Goal: Task Accomplishment & Management: Use online tool/utility

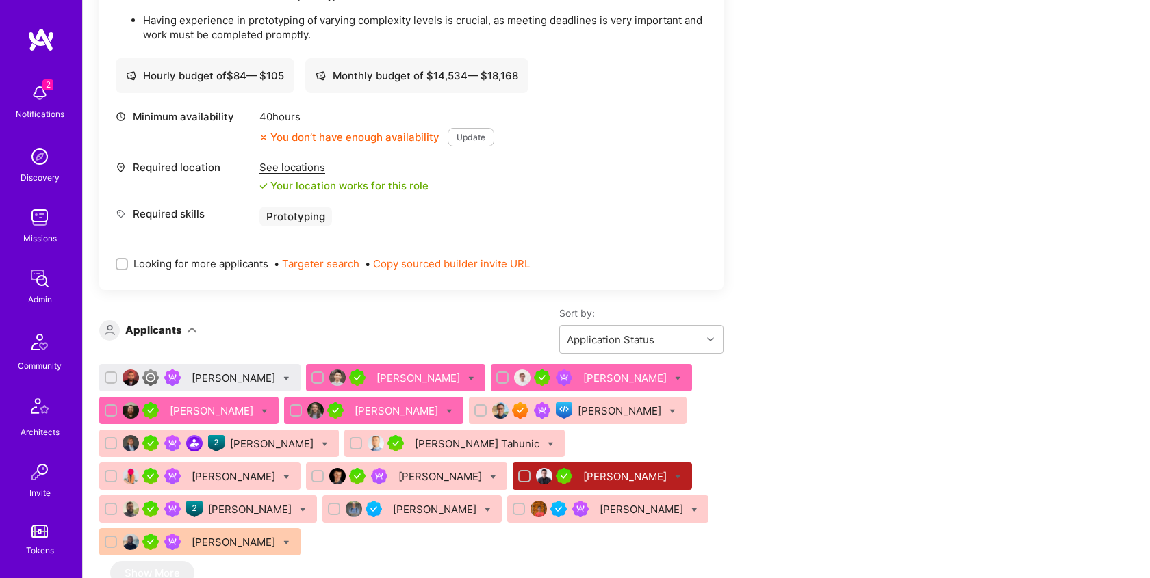
scroll to position [569, 0]
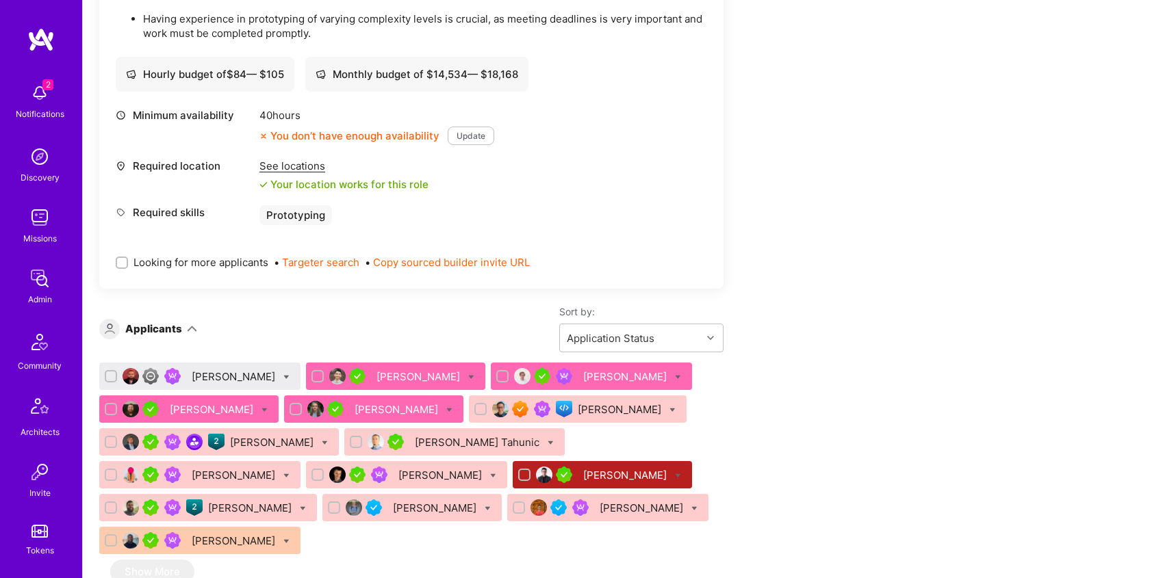
click at [411, 374] on div "[PERSON_NAME]" at bounding box center [419, 377] width 86 height 14
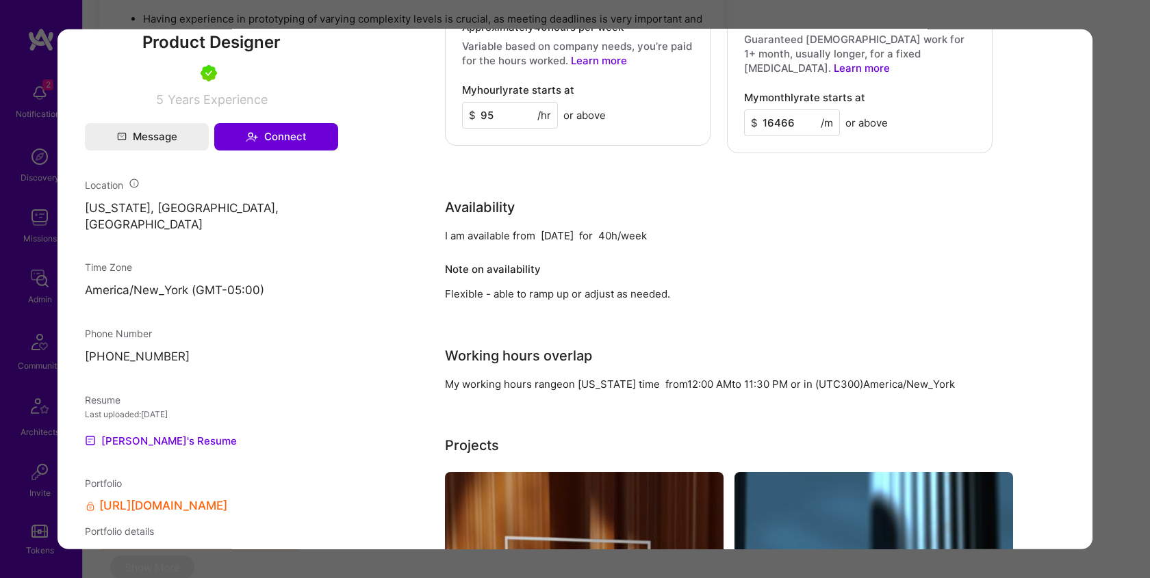
scroll to position [891, 0]
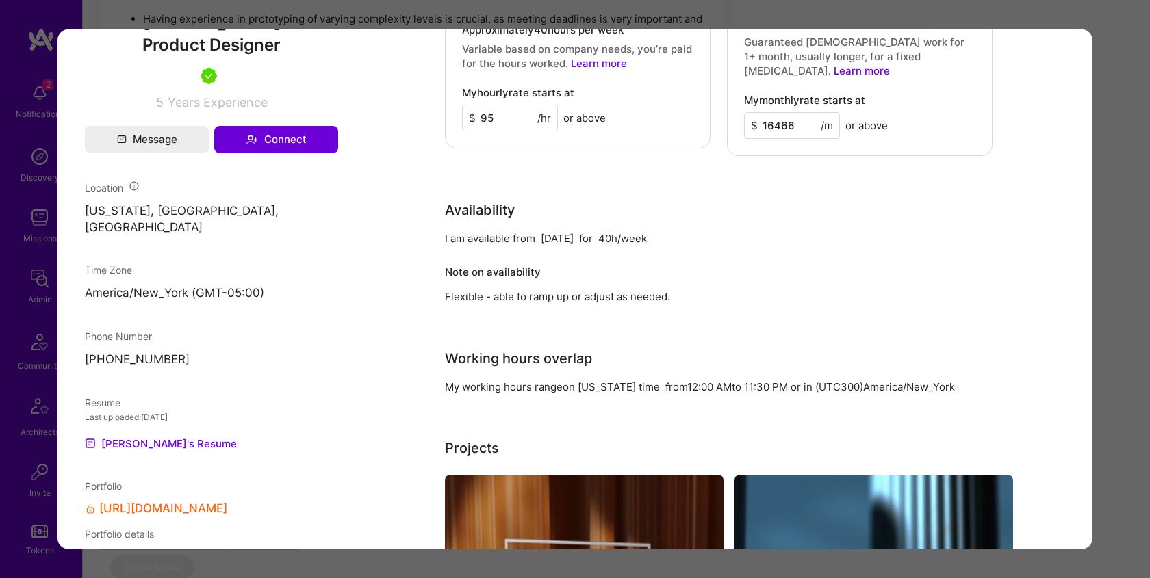
click at [166, 501] on link "[URL][DOMAIN_NAME]" at bounding box center [163, 508] width 128 height 14
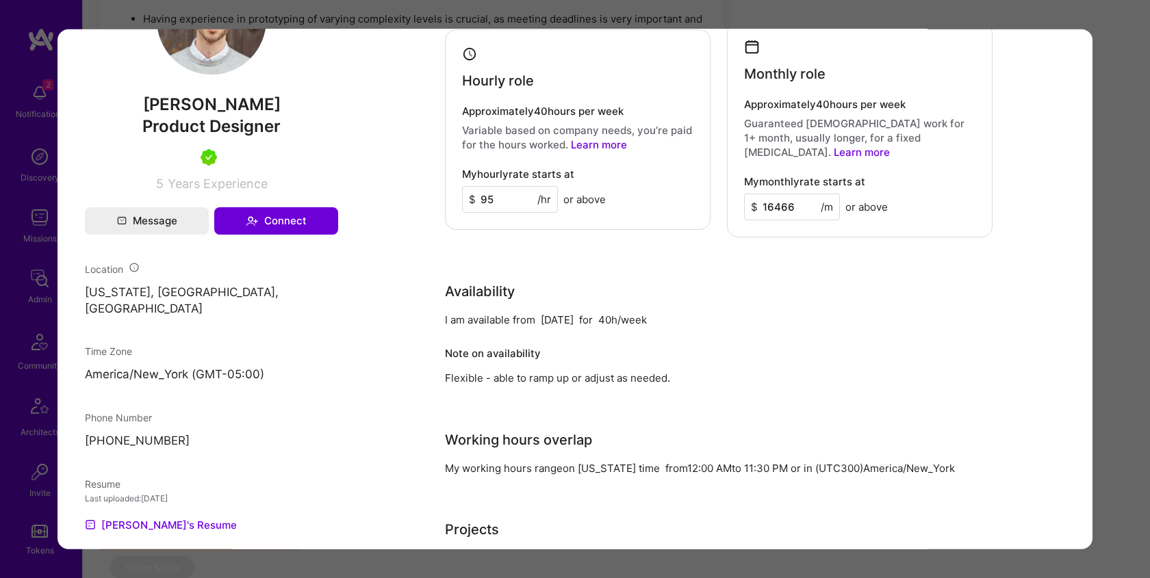
scroll to position [791, 0]
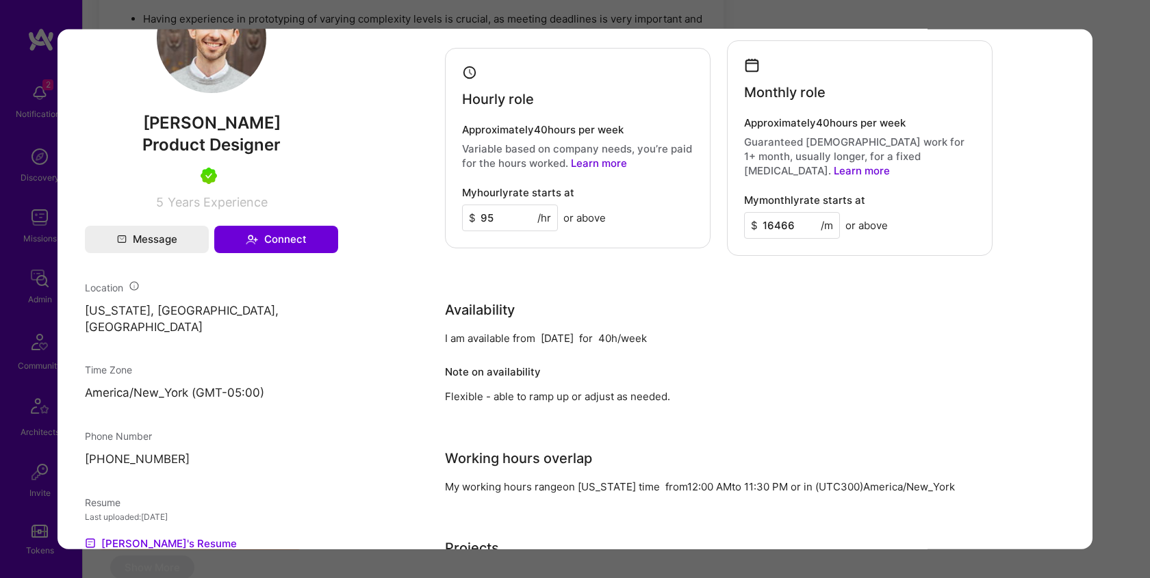
click at [1104, 58] on div "Application 2 of 15 Evaluation scores Expertise level Very good Interpersonal s…" at bounding box center [575, 289] width 1150 height 578
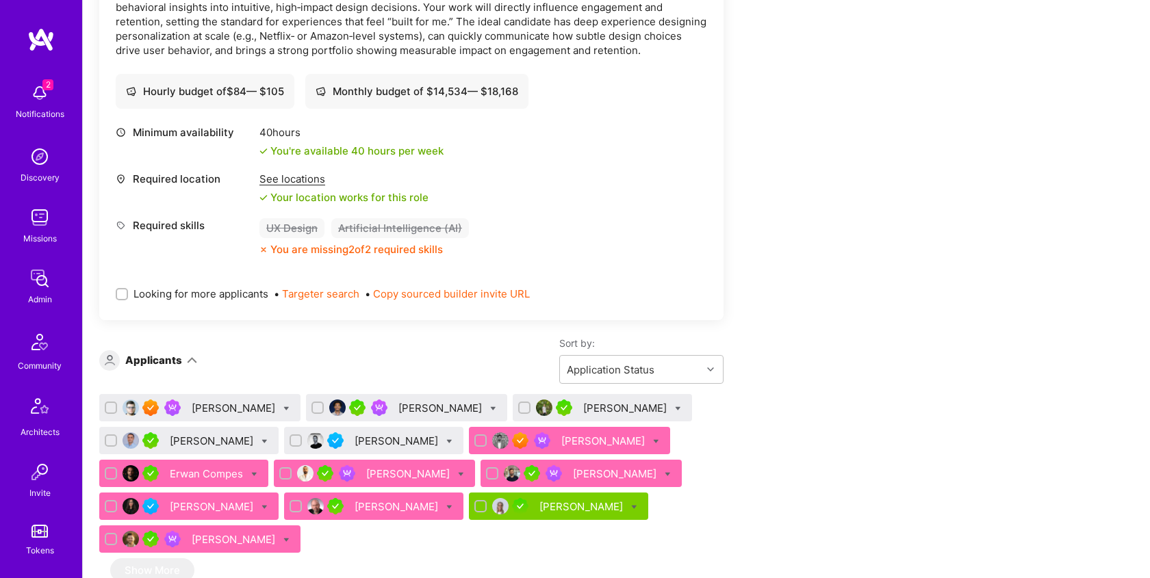
scroll to position [1541, 0]
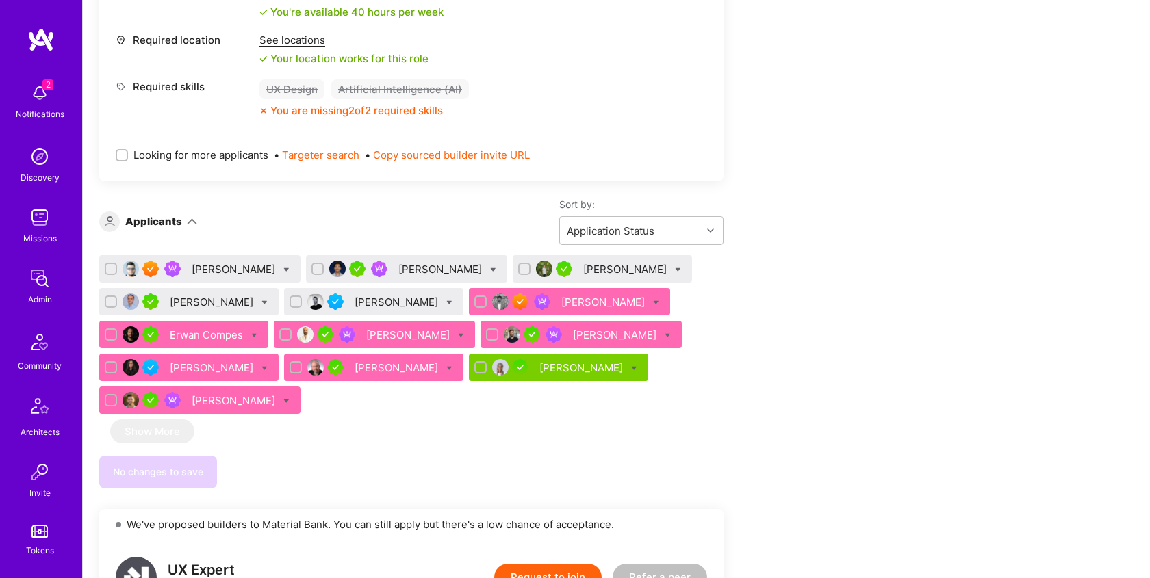
click at [197, 328] on div "Erwan Compes" at bounding box center [208, 335] width 76 height 14
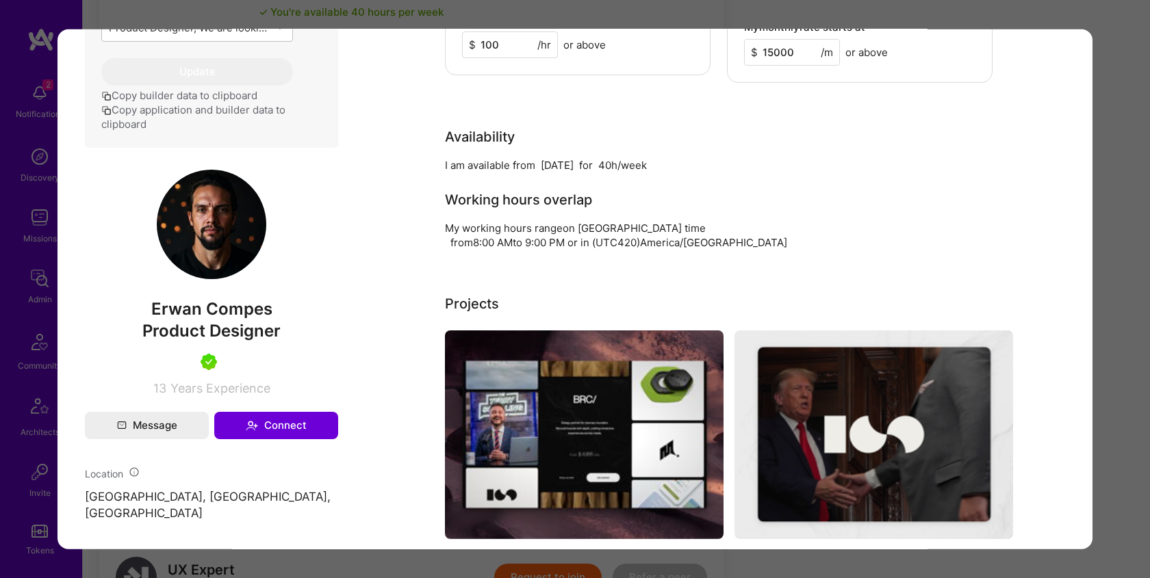
scroll to position [1290, 0]
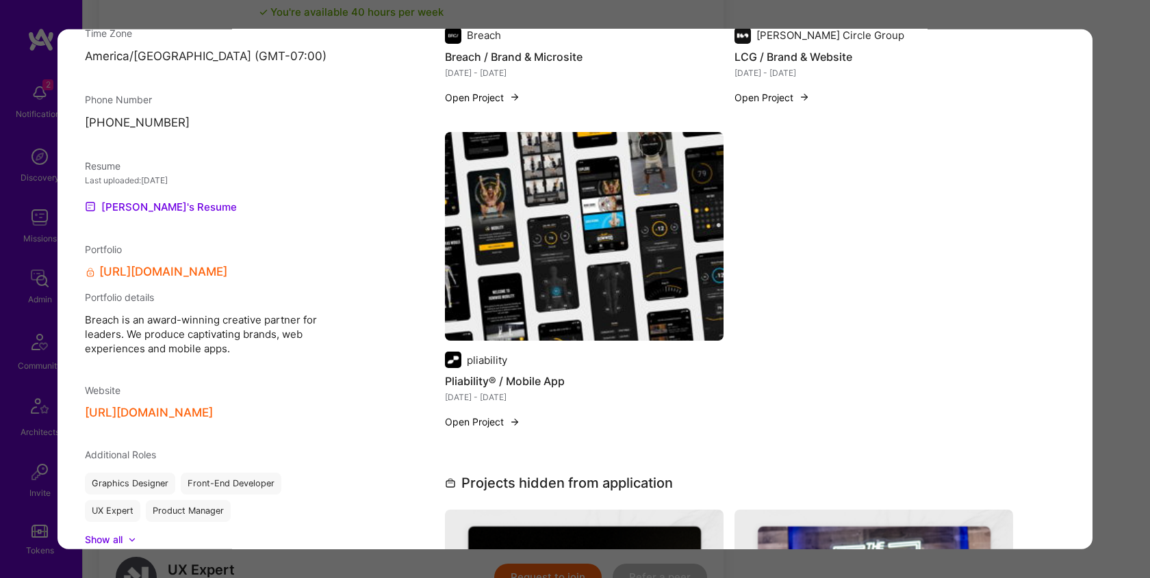
click at [181, 279] on link "[URL][DOMAIN_NAME]" at bounding box center [163, 272] width 128 height 14
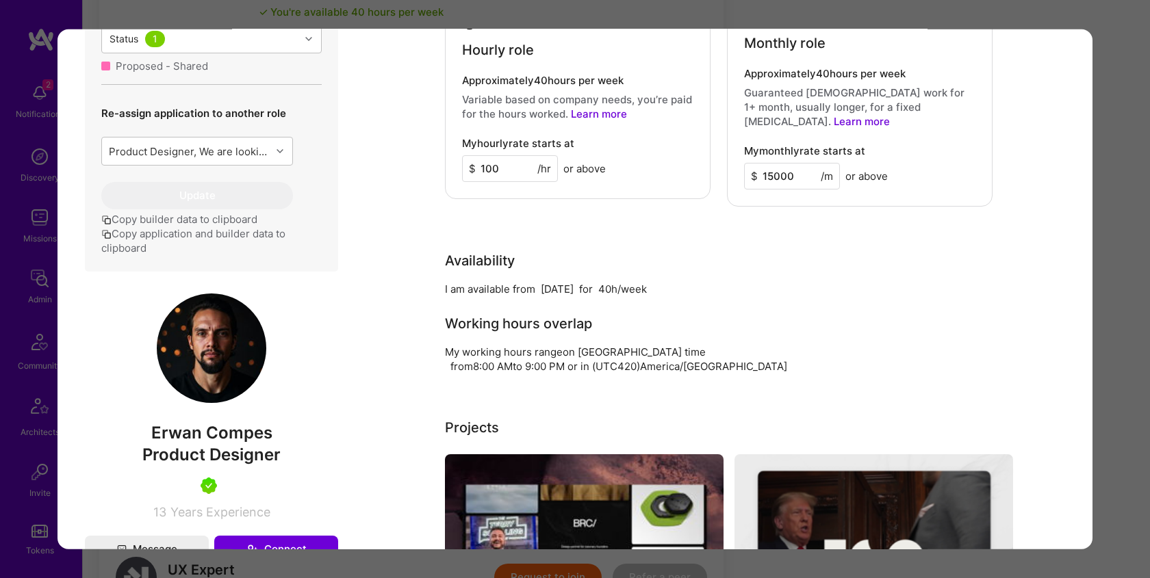
scroll to position [674, 0]
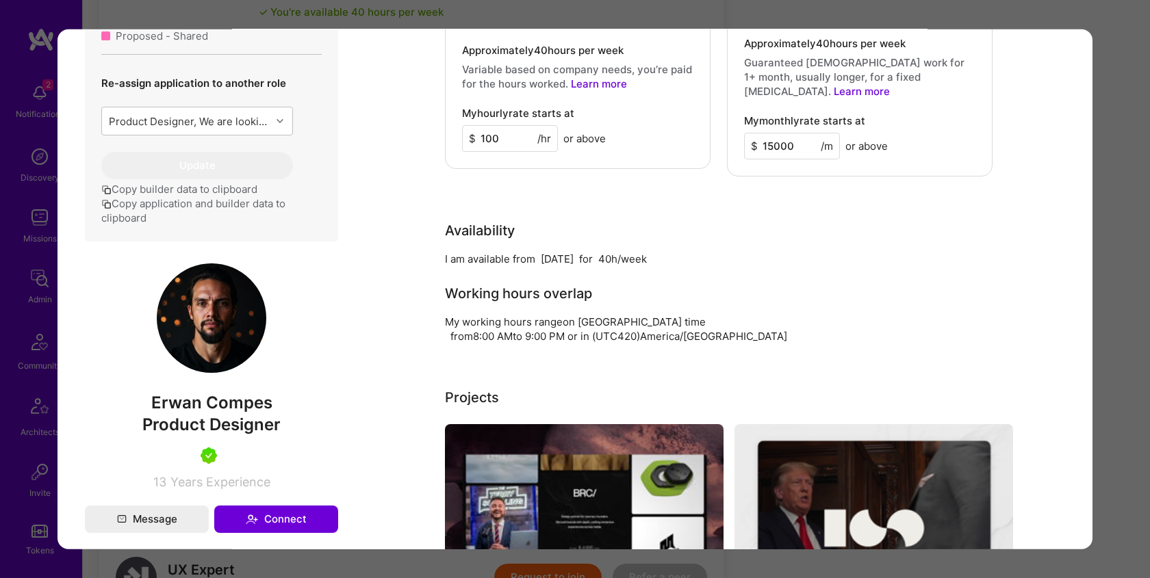
click at [185, 413] on span "Erwan Compes" at bounding box center [211, 402] width 253 height 21
copy span "Erwan Compes"
click at [953, 12] on div "Application 7 of 13 Evaluation scores Expertise level Very good Interpersonal s…" at bounding box center [575, 289] width 1150 height 578
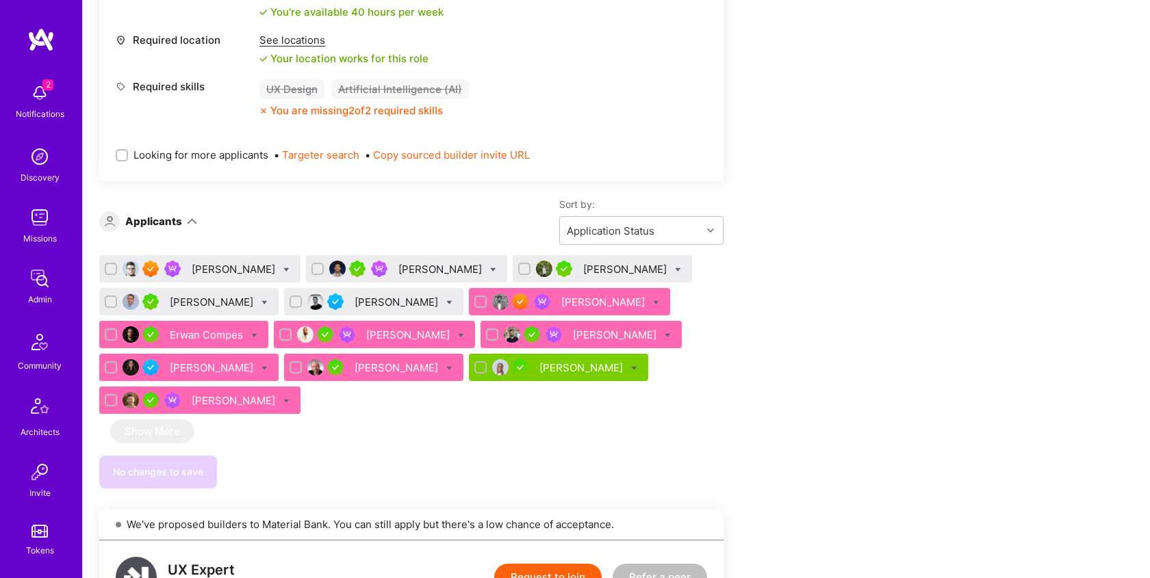
click at [398, 321] on div "[PERSON_NAME]" at bounding box center [374, 334] width 201 height 27
click at [392, 328] on div "[PERSON_NAME]" at bounding box center [409, 335] width 86 height 14
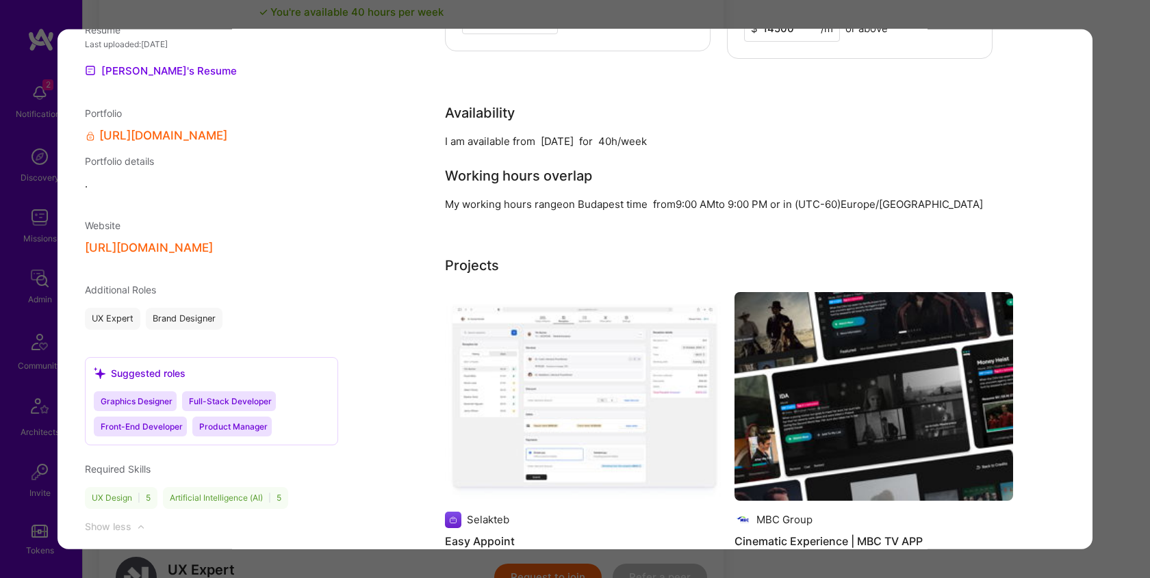
scroll to position [1517, 0]
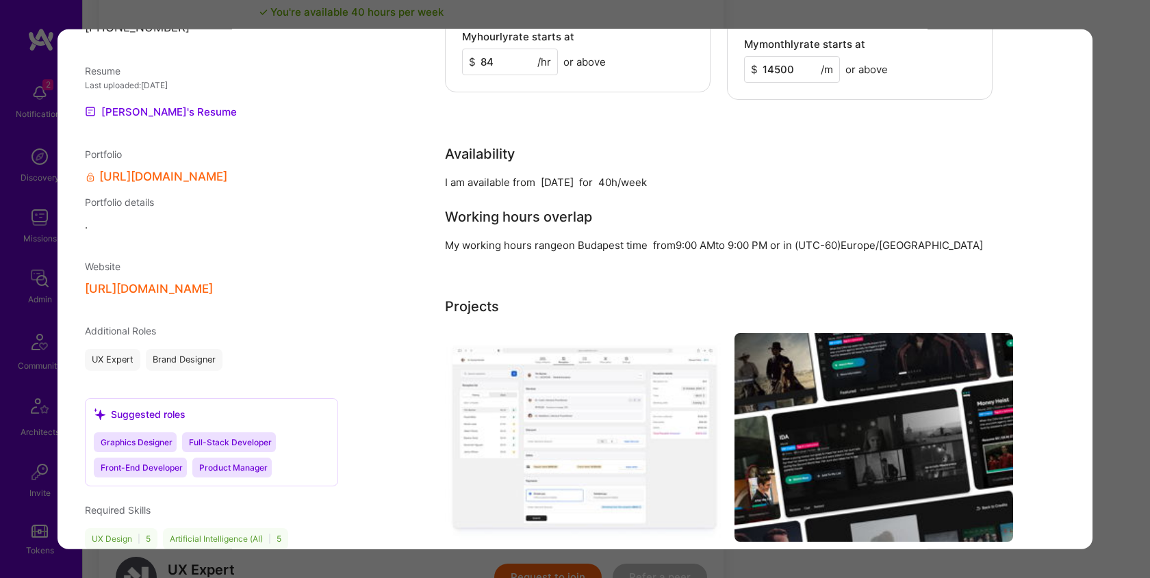
click at [187, 296] on button "[URL][DOMAIN_NAME]" at bounding box center [149, 289] width 128 height 14
click at [773, 19] on div "Application 8 of 13 Builder Missing Requirements Required Location See location…" at bounding box center [575, 289] width 1150 height 578
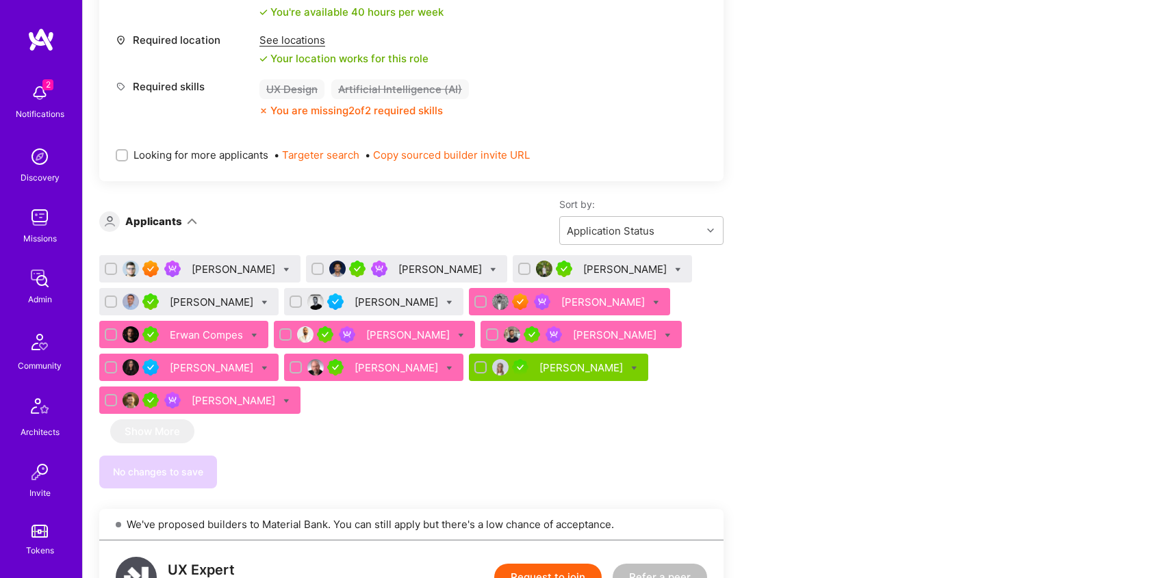
click at [546, 326] on img at bounding box center [554, 334] width 16 height 16
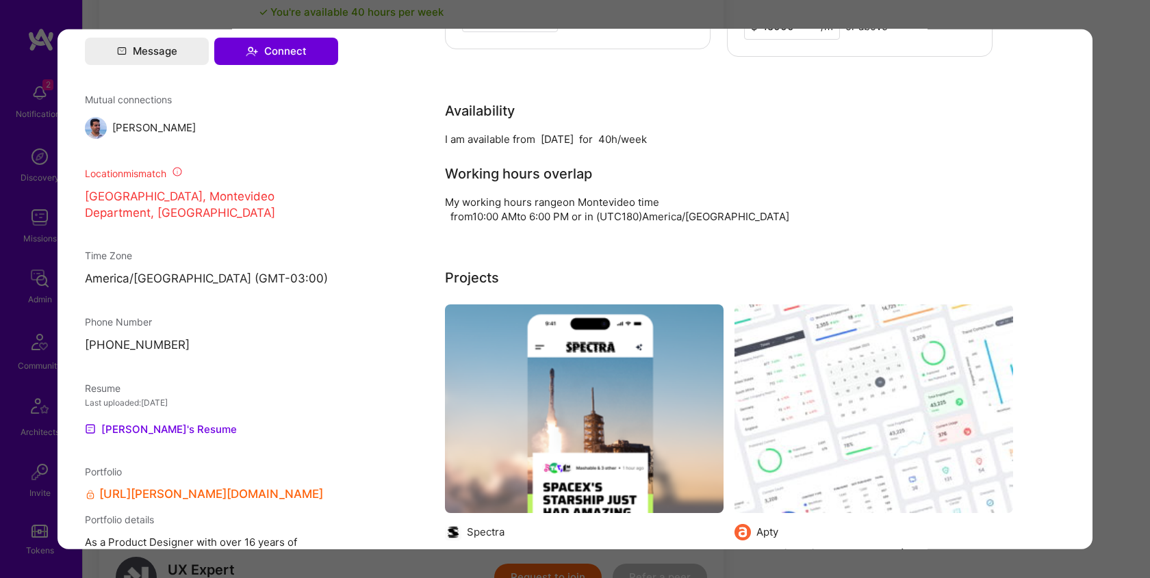
scroll to position [1483, 0]
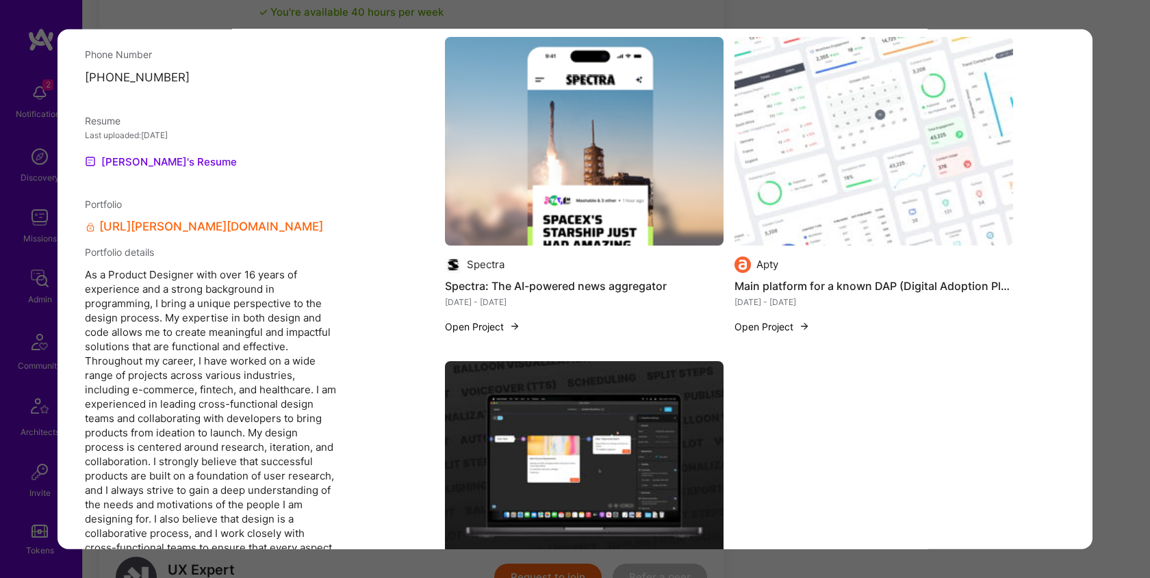
click at [168, 228] on link "[URL][PERSON_NAME][DOMAIN_NAME]" at bounding box center [211, 227] width 224 height 14
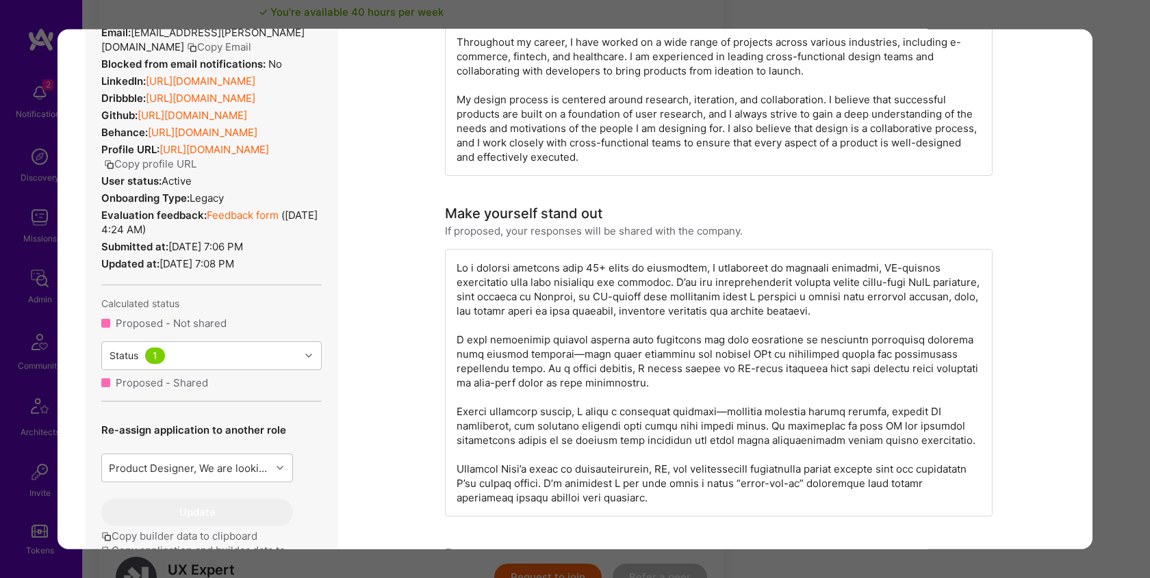
scroll to position [695, 0]
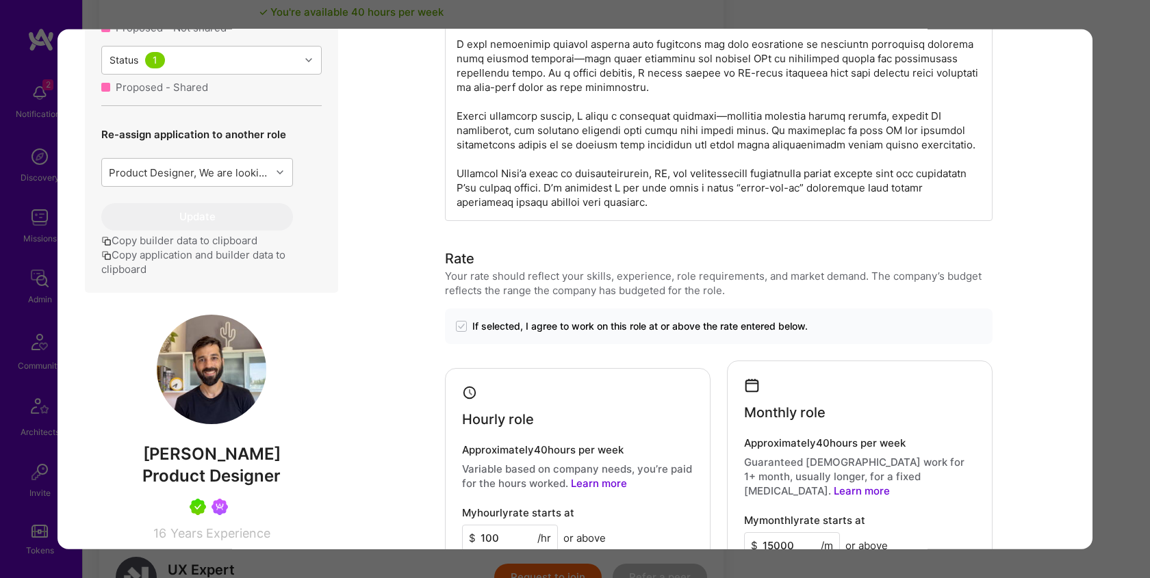
click at [181, 452] on span "[PERSON_NAME]" at bounding box center [211, 454] width 253 height 21
copy span "[PERSON_NAME]"
click at [855, 12] on div "Application 9 of 13 Builder Missing Requirements Required Location See location…" at bounding box center [575, 289] width 1150 height 578
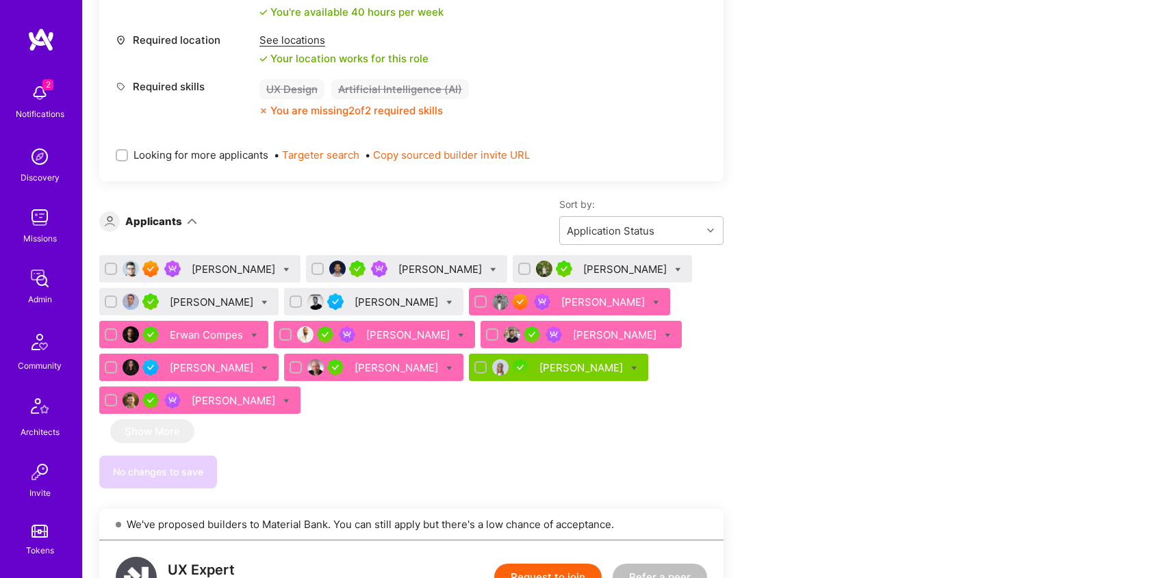
click at [578, 295] on div "[PERSON_NAME]" at bounding box center [604, 302] width 86 height 14
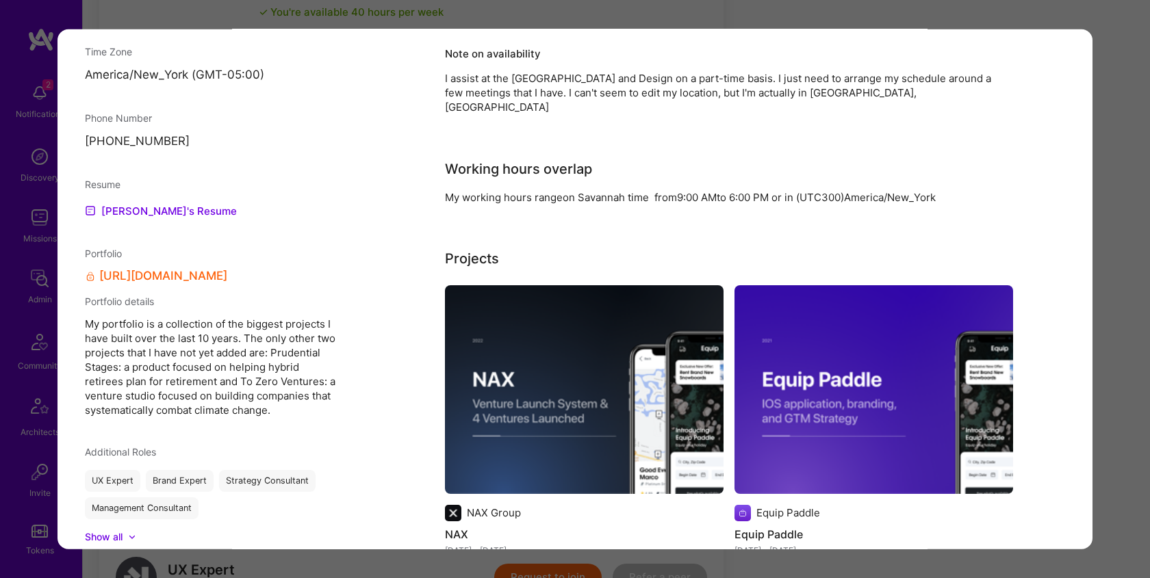
scroll to position [1150, 0]
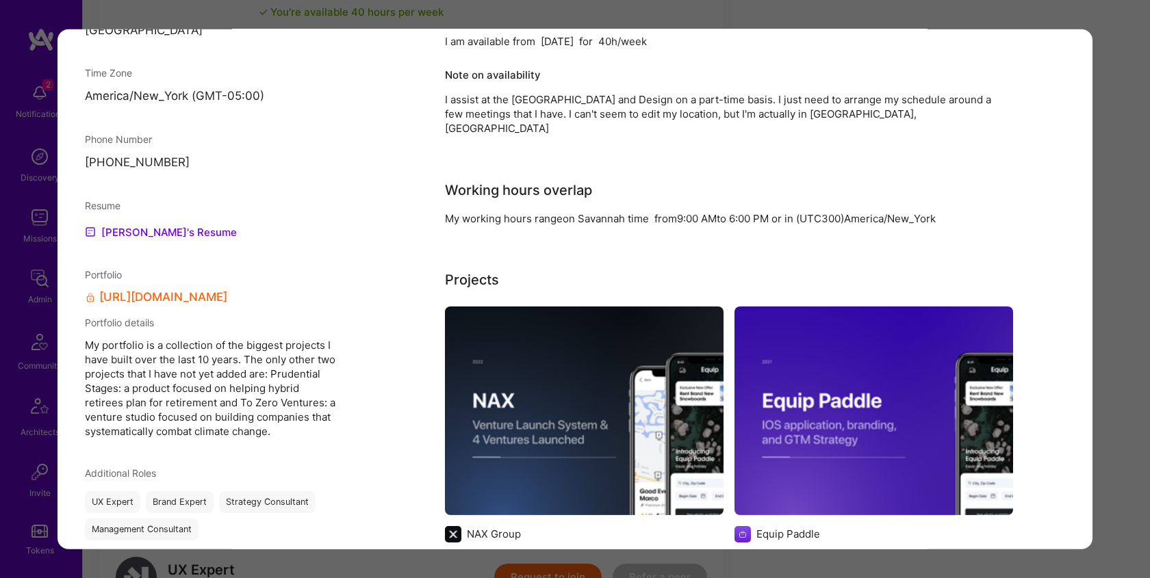
click at [227, 290] on link "[URL][DOMAIN_NAME]" at bounding box center [163, 297] width 128 height 14
